Goal: Information Seeking & Learning: Learn about a topic

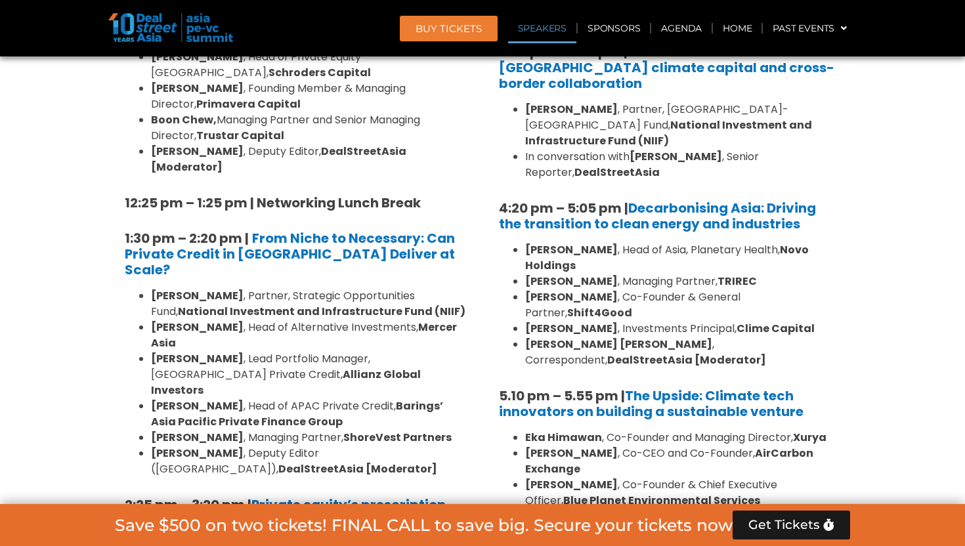
scroll to position [1634, 0]
click at [549, 27] on link "Speakers" at bounding box center [542, 28] width 68 height 30
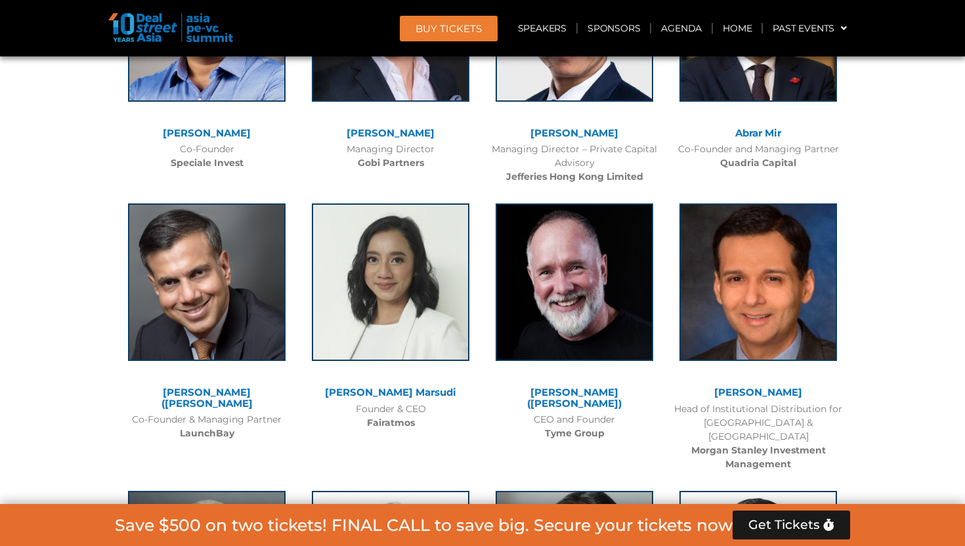
scroll to position [13094, 0]
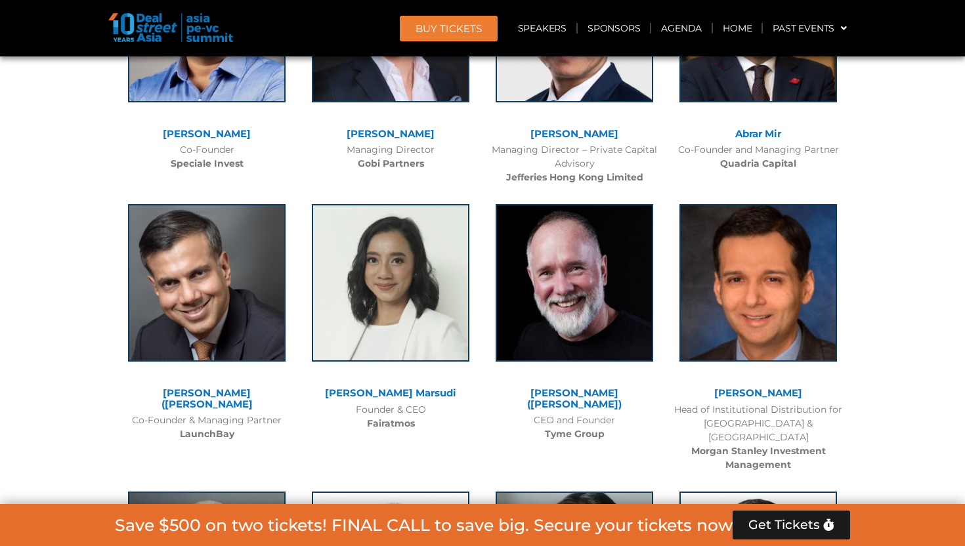
drag, startPoint x: 367, startPoint y: 238, endPoint x: 422, endPoint y: 232, distance: 55.4
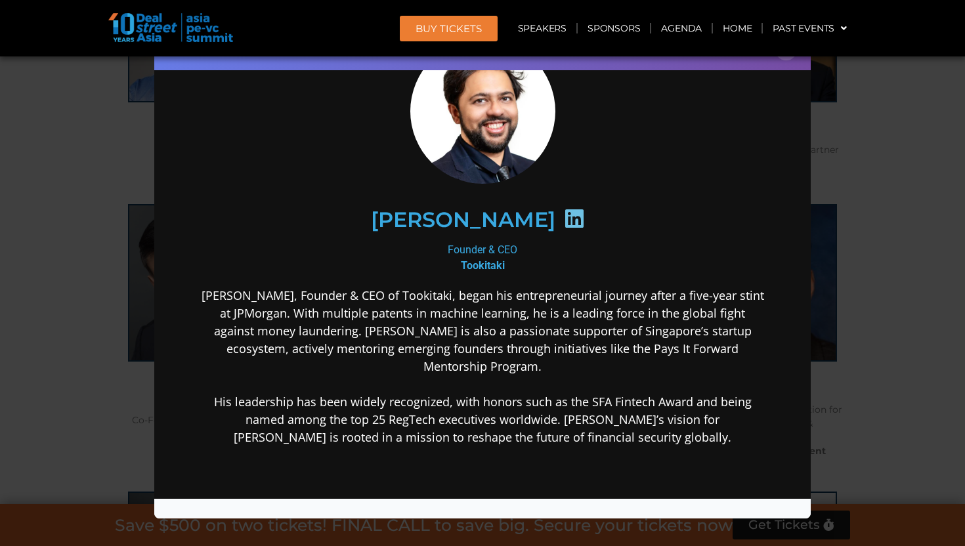
scroll to position [76, 0]
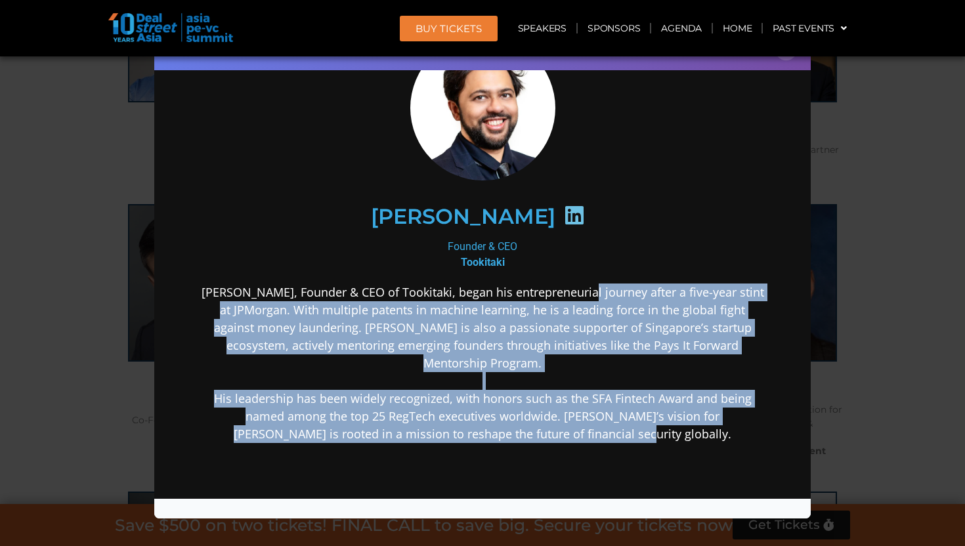
drag, startPoint x: 585, startPoint y: 294, endPoint x: 613, endPoint y: 418, distance: 127.1
click at [613, 419] on p "[PERSON_NAME], Founder & CEO of Tookitaki, began his entrepreneurial journey af…" at bounding box center [482, 362] width 567 height 159
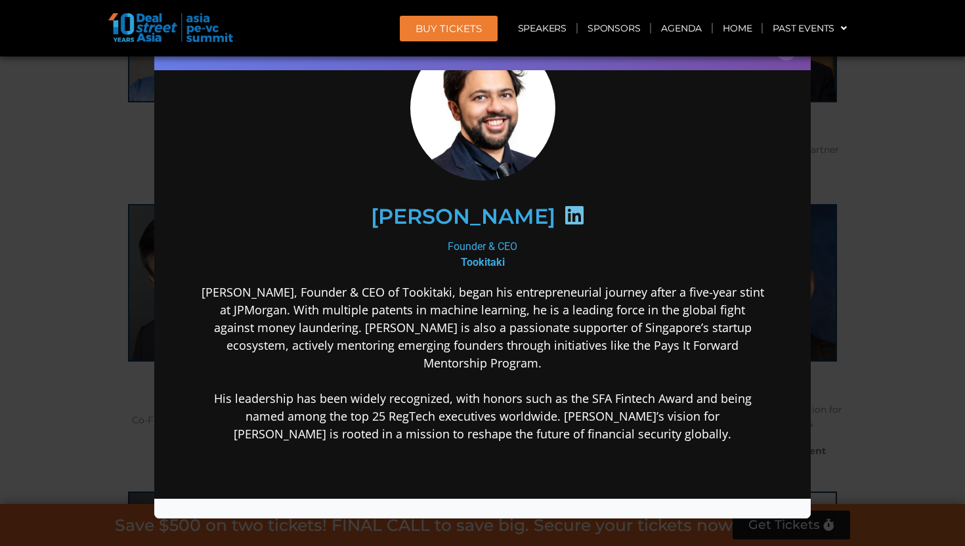
click at [687, 425] on div "[PERSON_NAME], Founder & CEO of Tookitaki, began his entrepreneurial journey af…" at bounding box center [482, 466] width 567 height 367
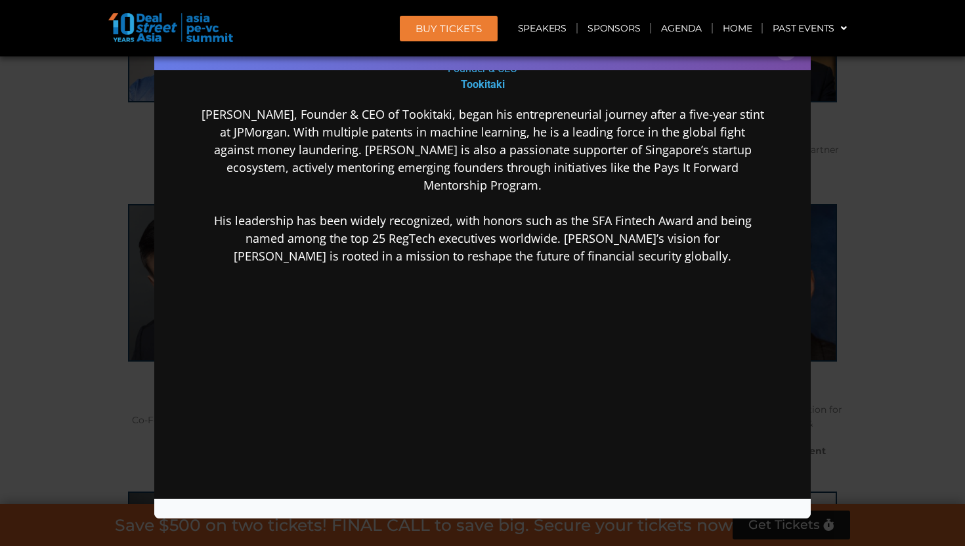
scroll to position [254, 0]
click at [882, 191] on div "Speaker Profile ×" at bounding box center [482, 273] width 965 height 546
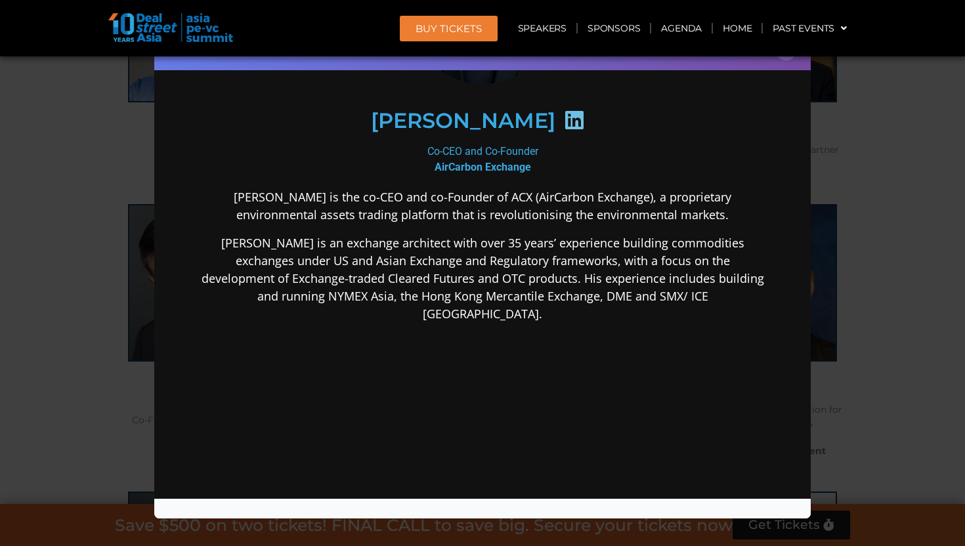
scroll to position [177, 0]
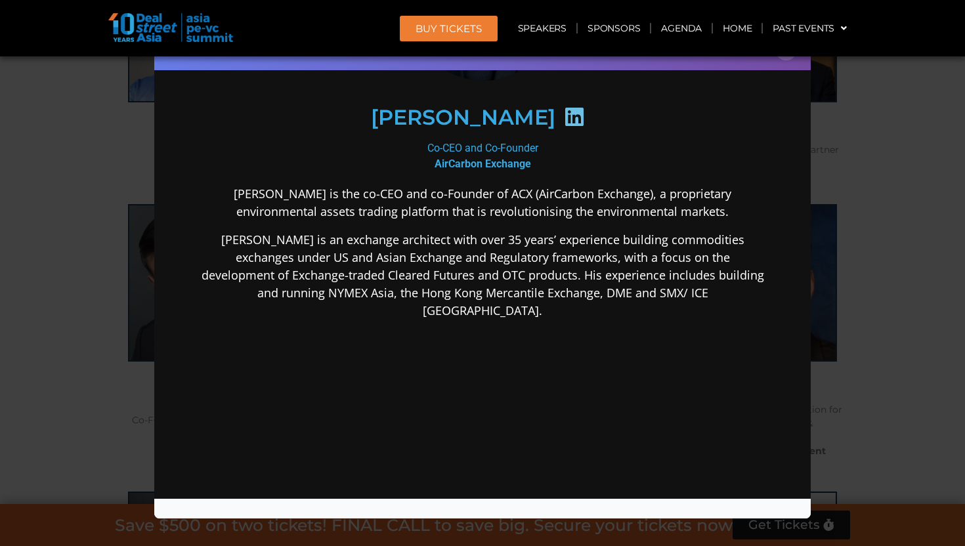
click at [862, 190] on div "Speaker Profile ×" at bounding box center [482, 273] width 965 height 546
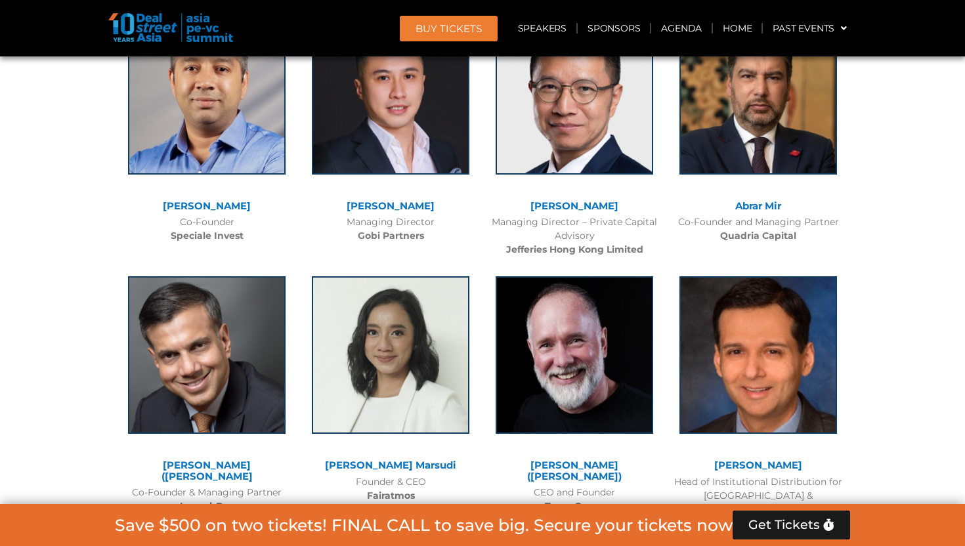
scroll to position [13025, 0]
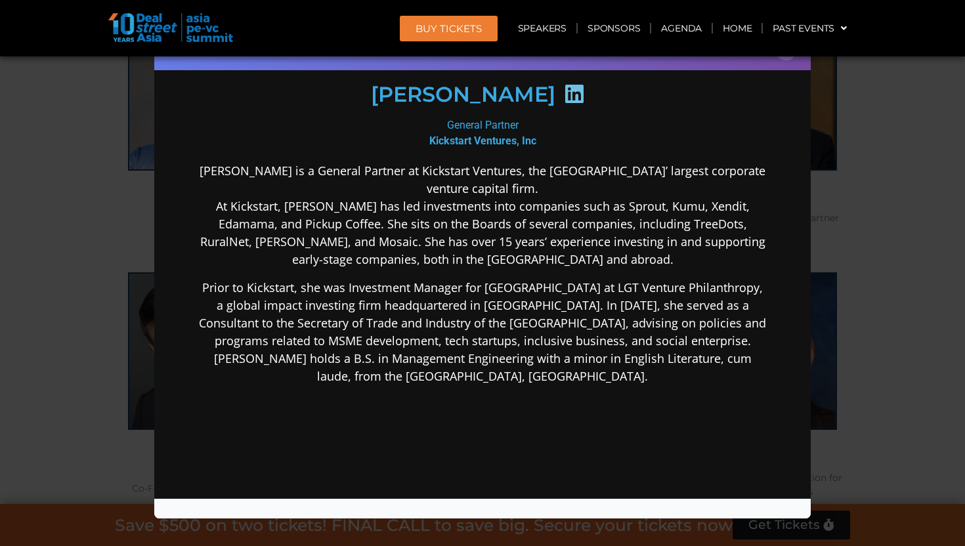
scroll to position [210, 0]
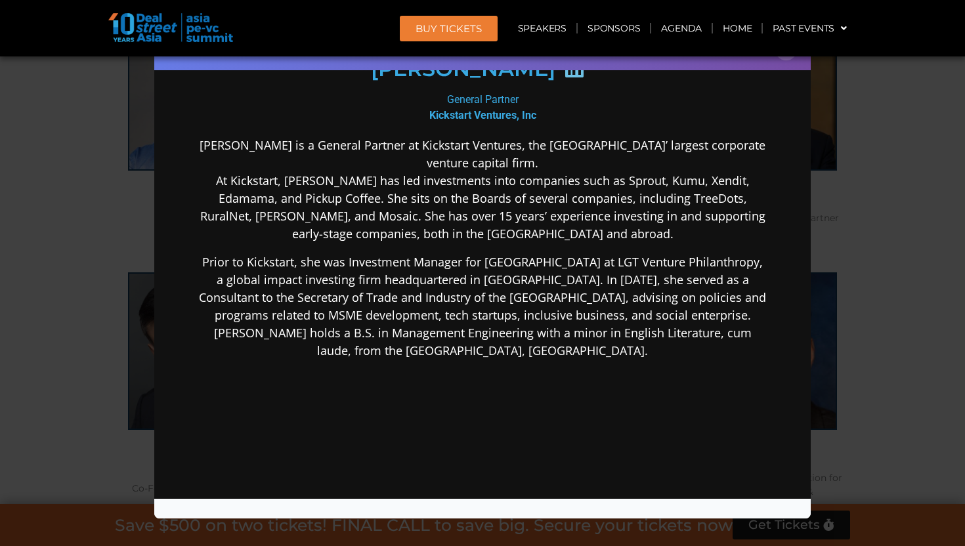
click at [921, 212] on div "Speaker Profile ×" at bounding box center [482, 273] width 965 height 546
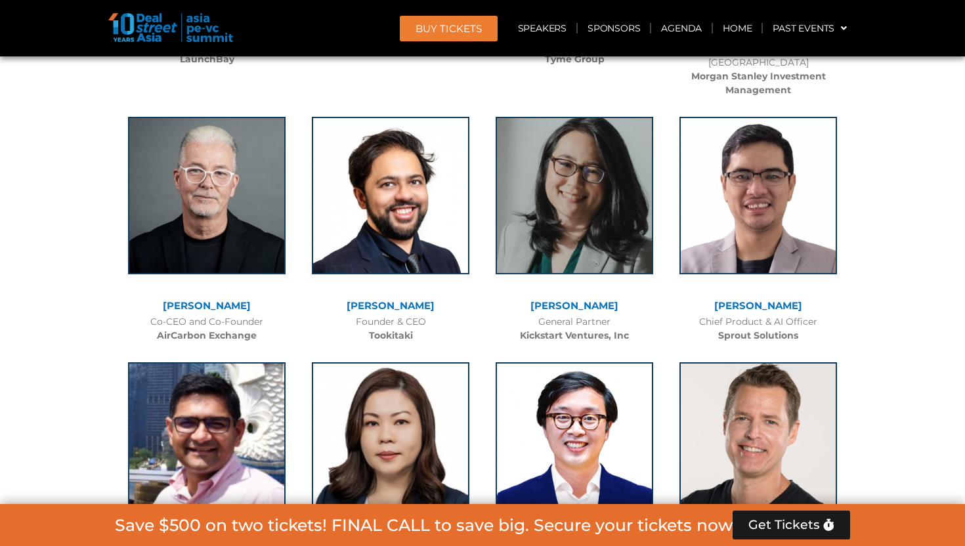
scroll to position [13468, 0]
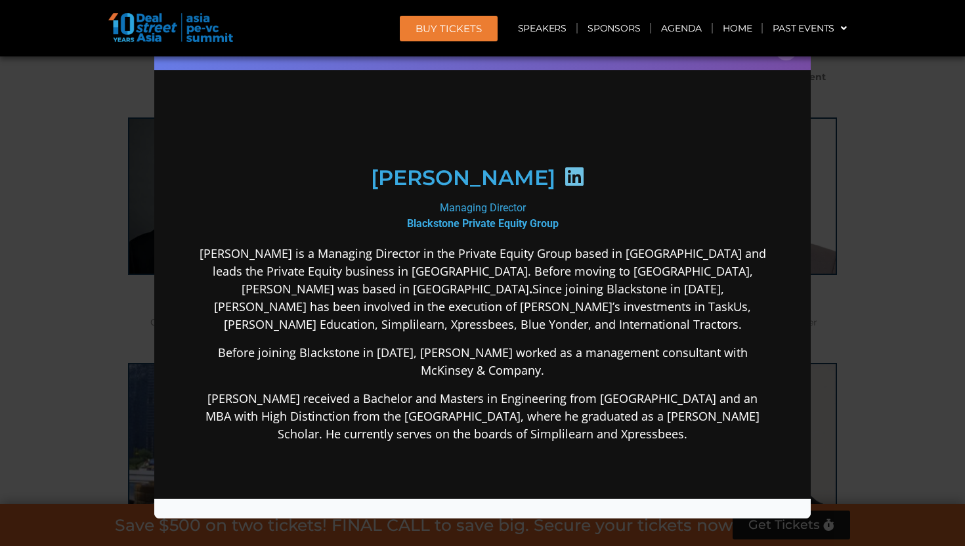
scroll to position [112, 0]
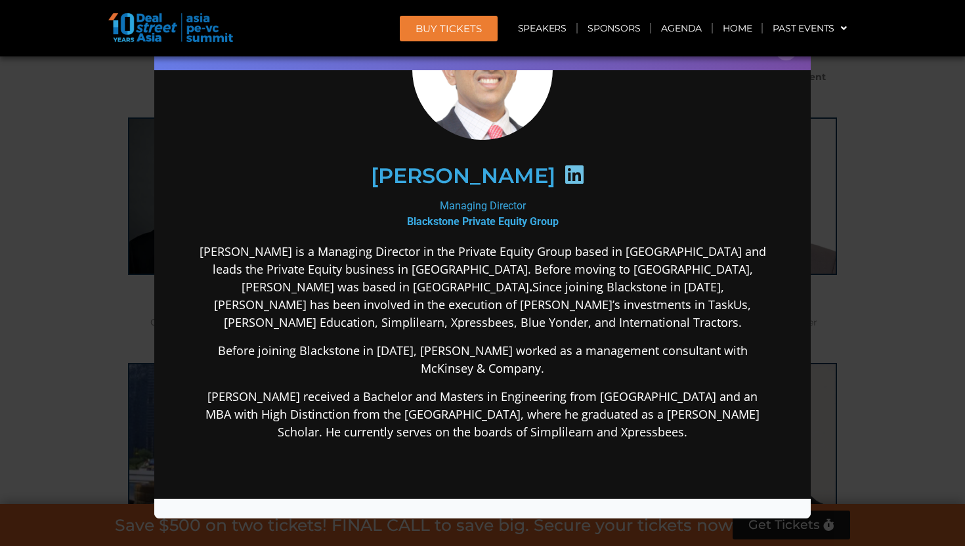
click at [893, 234] on div "Speaker Profile ×" at bounding box center [482, 273] width 965 height 546
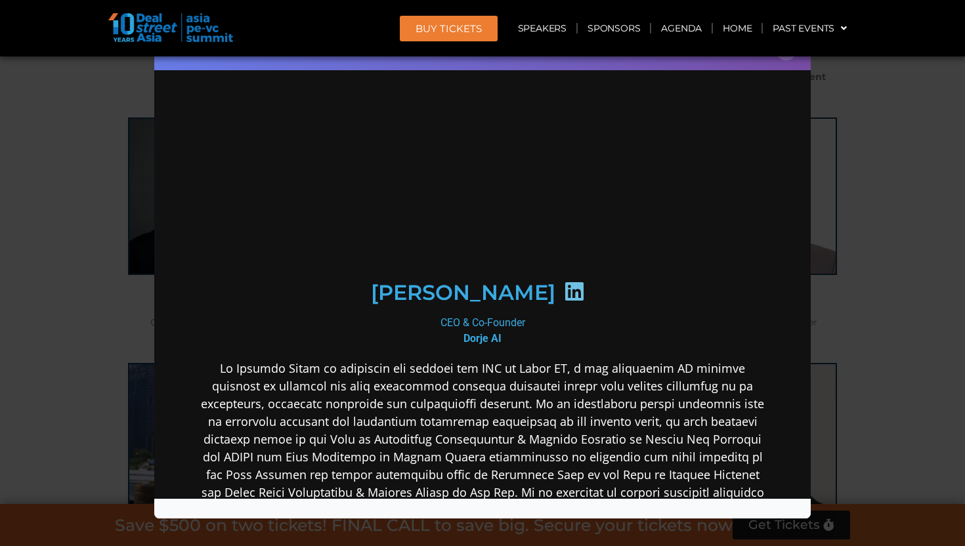
scroll to position [0, 0]
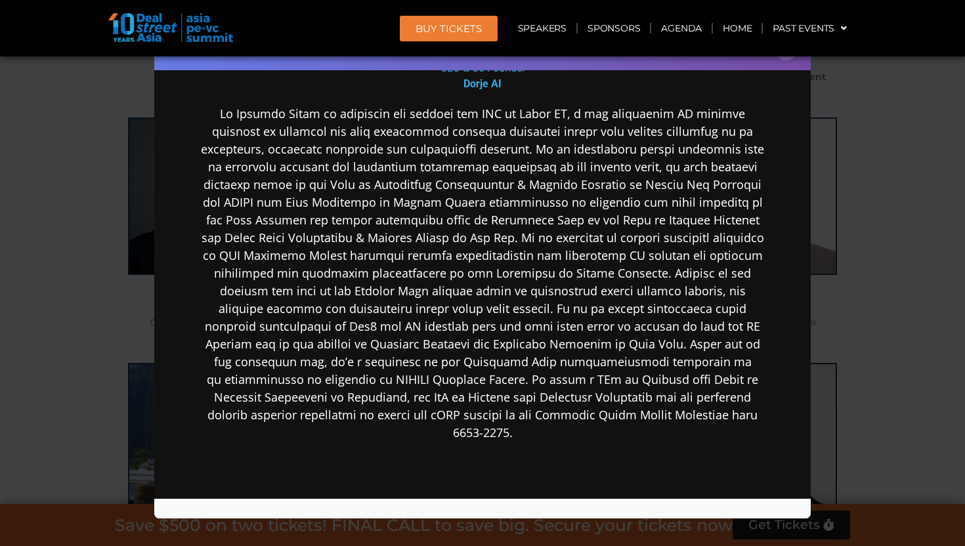
click at [887, 226] on div "Speaker Profile ×" at bounding box center [482, 273] width 965 height 546
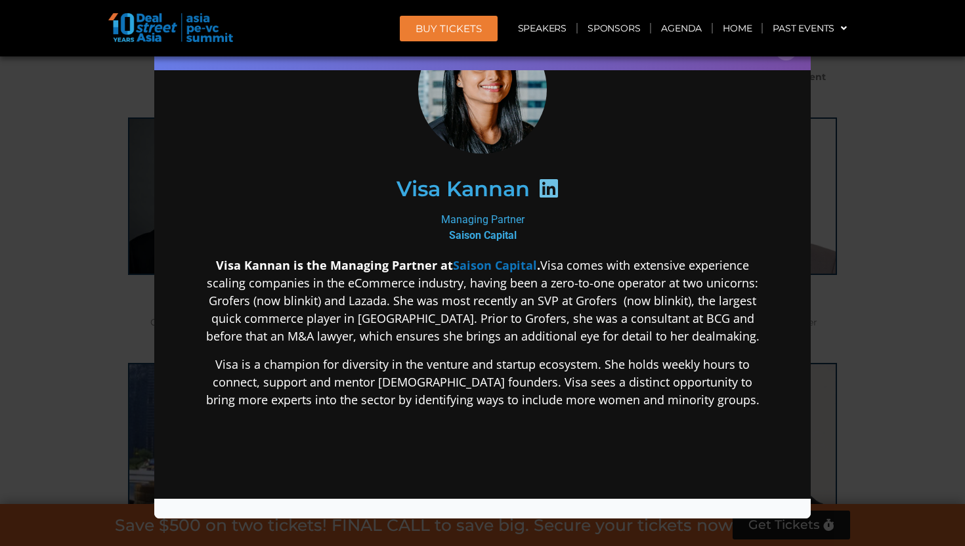
drag, startPoint x: 635, startPoint y: 266, endPoint x: 632, endPoint y: 366, distance: 100.5
click at [633, 367] on div "Visa Kannan is the Managing Partner at Saison Capital . Visa comes with extensi…" at bounding box center [482, 436] width 567 height 360
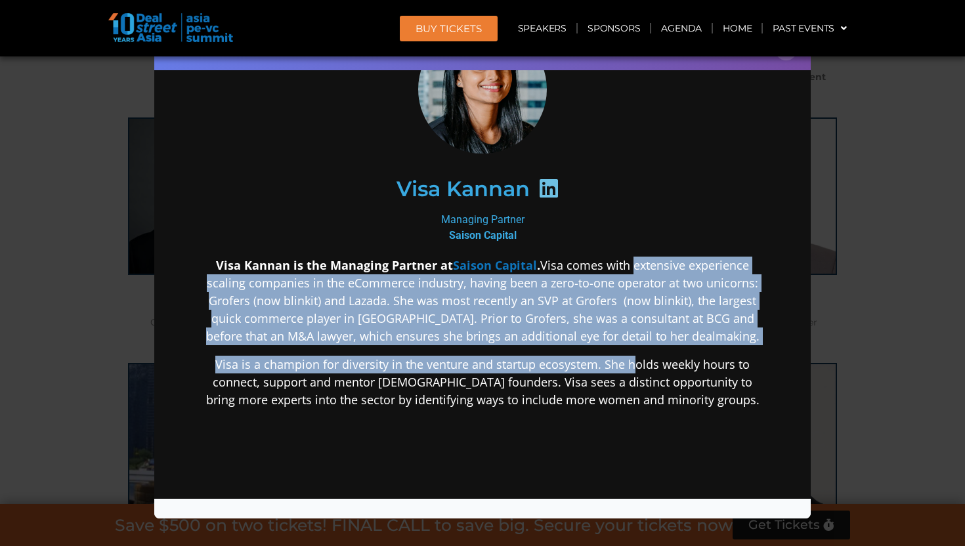
drag, startPoint x: 632, startPoint y: 366, endPoint x: 631, endPoint y: 265, distance: 101.1
click at [631, 264] on div "Visa Kannan is the Managing Partner at Saison Capital . Visa comes with extensi…" at bounding box center [482, 436] width 567 height 360
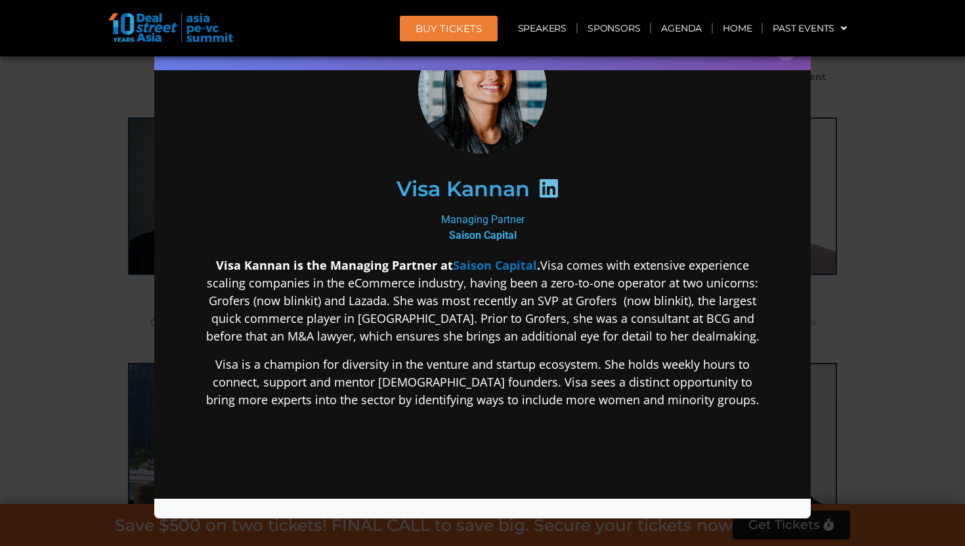
click at [631, 266] on p "Visa Kannan is the Managing Partner at Saison Capital . Visa comes with extensi…" at bounding box center [482, 300] width 567 height 89
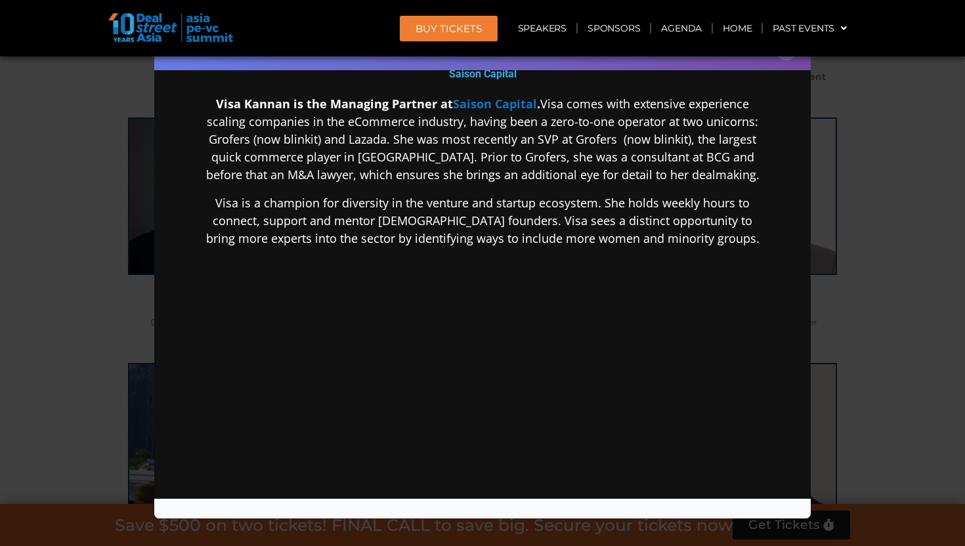
click at [868, 269] on div "Speaker Profile ×" at bounding box center [482, 273] width 965 height 546
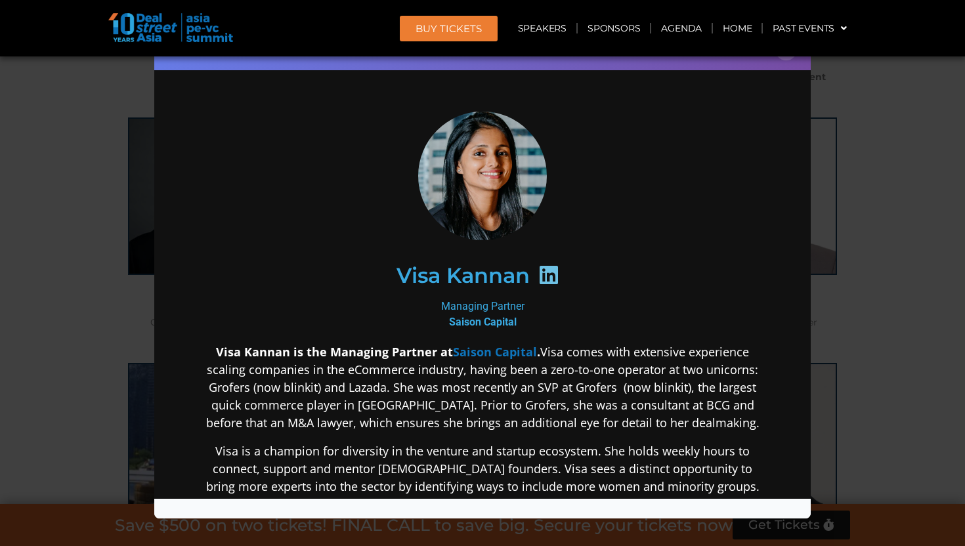
click at [466, 281] on h2 "Visa Kannan" at bounding box center [462, 274] width 133 height 21
click at [559, 274] on icon at bounding box center [548, 274] width 21 height 21
click at [552, 274] on icon at bounding box center [548, 274] width 21 height 21
click at [499, 194] on img at bounding box center [482, 175] width 145 height 129
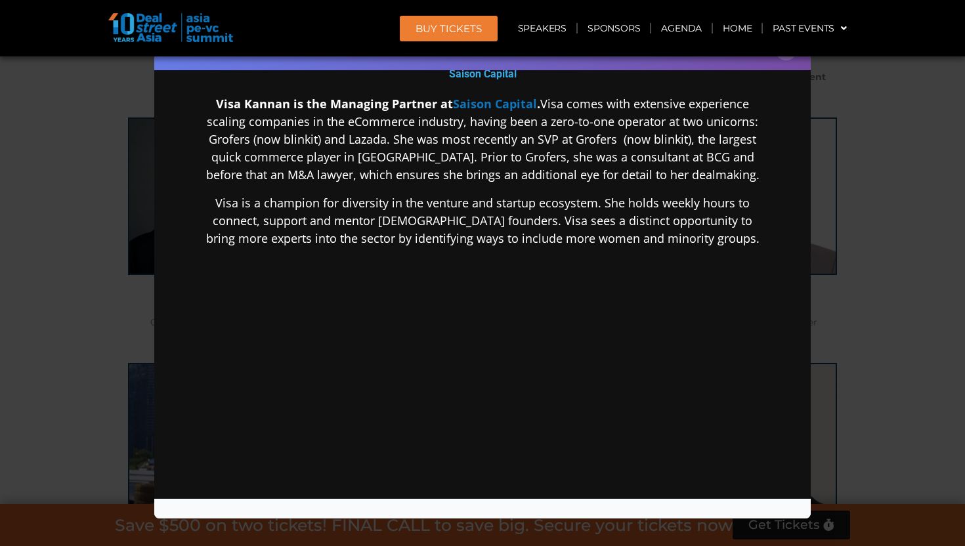
click at [856, 207] on div "Speaker Profile ×" at bounding box center [482, 273] width 965 height 546
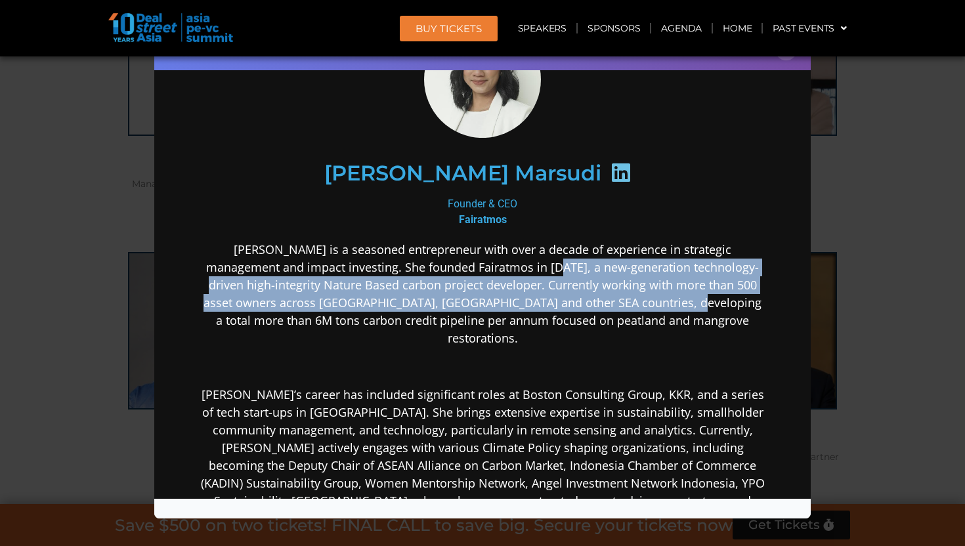
drag, startPoint x: 503, startPoint y: 268, endPoint x: 619, endPoint y: 301, distance: 120.1
click at [619, 301] on p "[PERSON_NAME] is a seasoned entrepreneur with over a decade of experience in st…" at bounding box center [482, 293] width 567 height 106
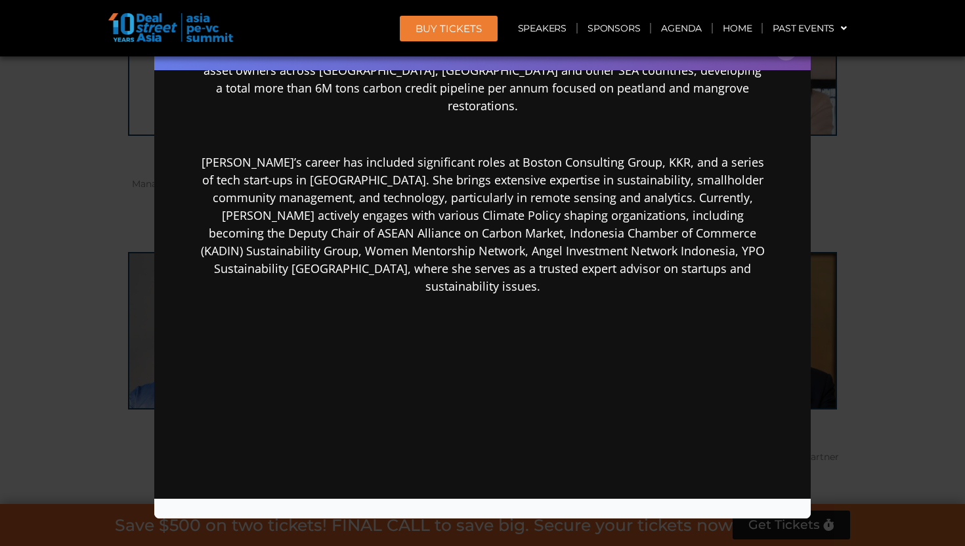
scroll to position [335, 0]
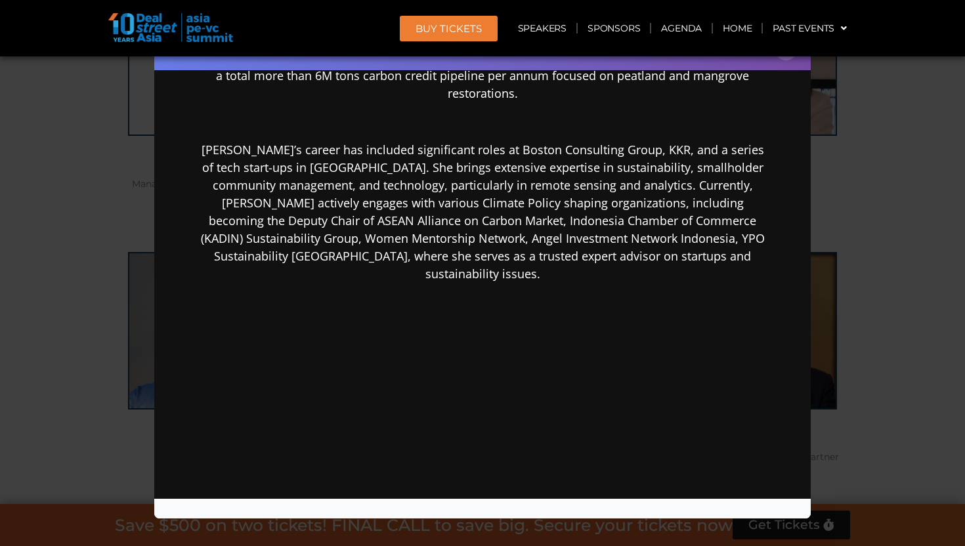
click at [883, 226] on div "Speaker Profile ×" at bounding box center [482, 273] width 965 height 546
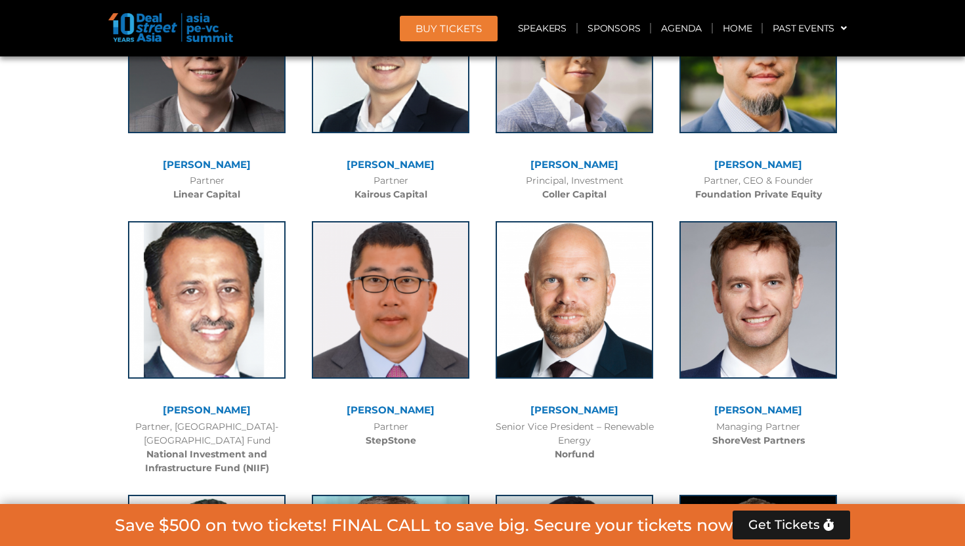
scroll to position [10611, 0]
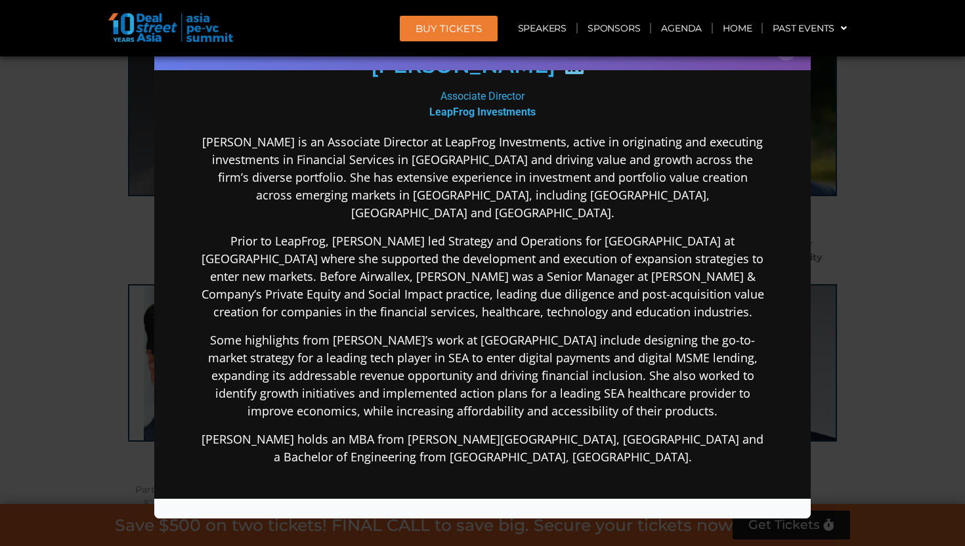
scroll to position [206, 0]
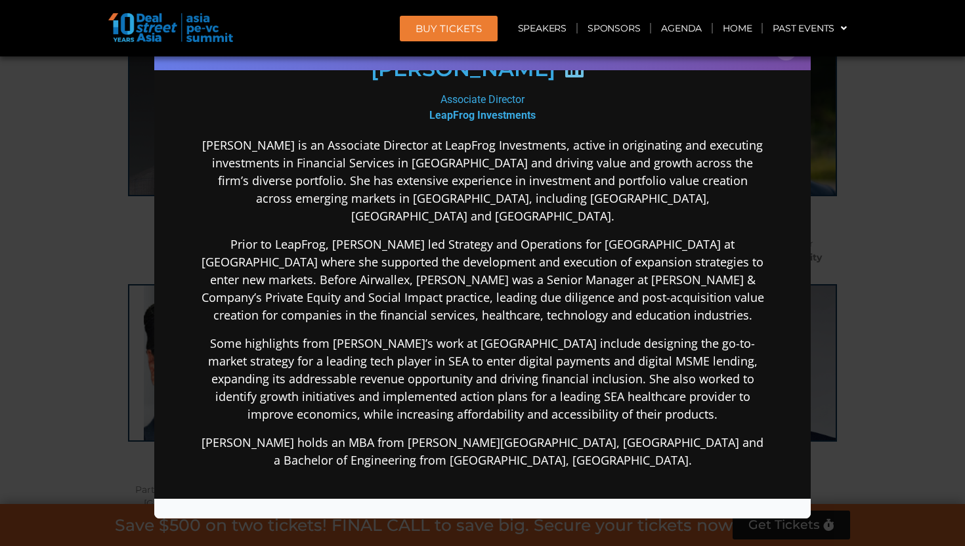
click at [881, 172] on div "Speaker Profile ×" at bounding box center [482, 273] width 965 height 546
